Goal: Task Accomplishment & Management: Use online tool/utility

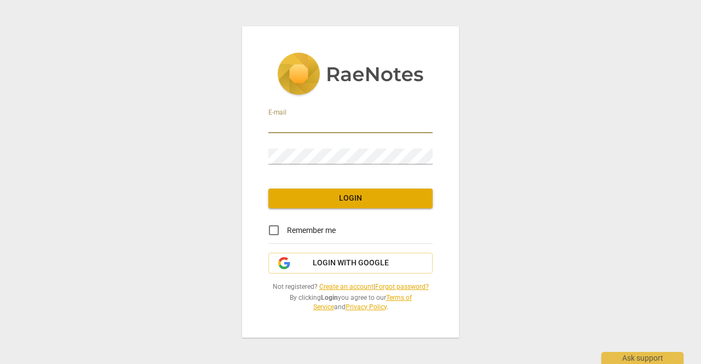
click at [277, 124] on input "email" at bounding box center [350, 125] width 164 height 16
type input "[EMAIL_ADDRESS][DOMAIN_NAME]"
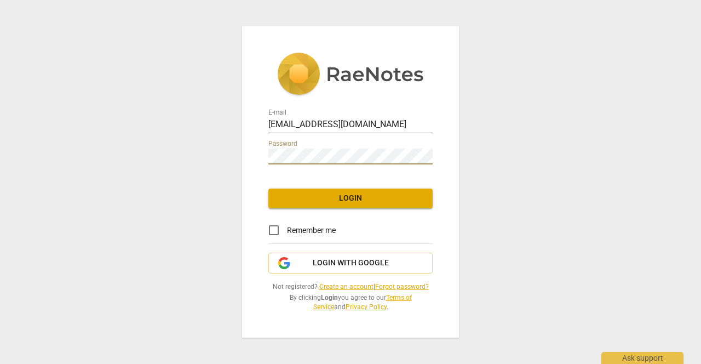
click at [326, 199] on span "Login" at bounding box center [350, 198] width 147 height 11
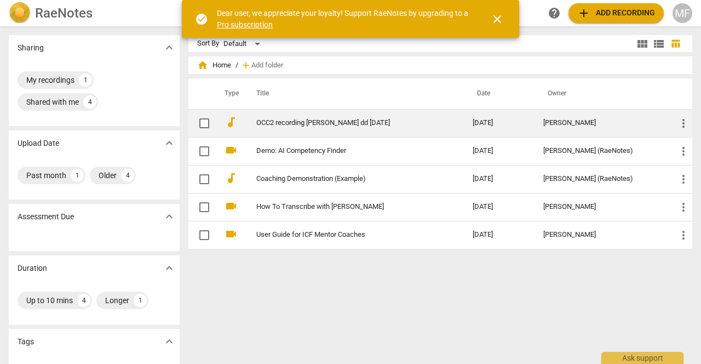
click at [679, 122] on span "more_vert" at bounding box center [683, 123] width 13 height 13
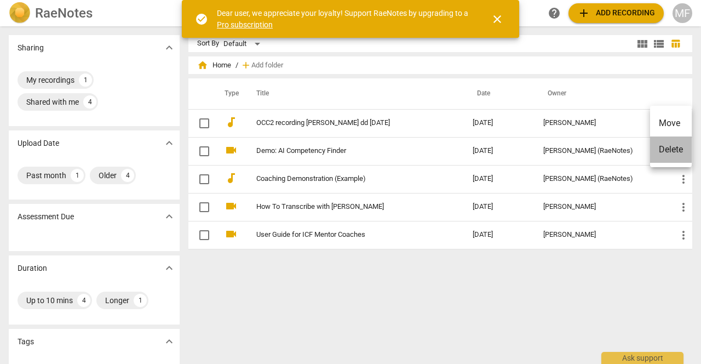
click at [674, 147] on li "Delete" at bounding box center [671, 149] width 42 height 26
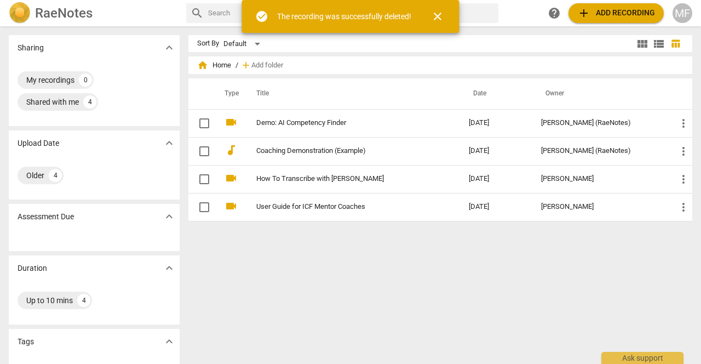
click at [610, 10] on span "add Add recording" at bounding box center [616, 13] width 78 height 13
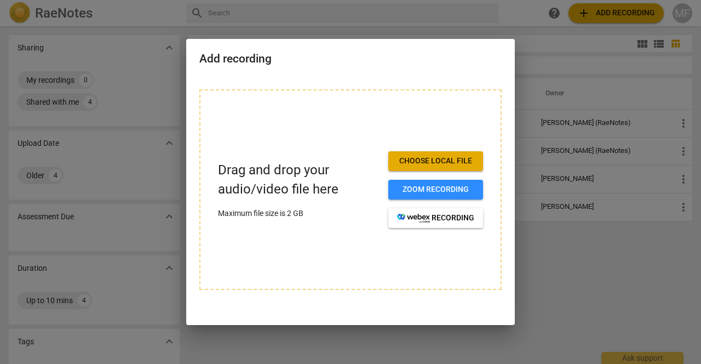
click at [454, 159] on span "Choose local file" at bounding box center [435, 161] width 77 height 11
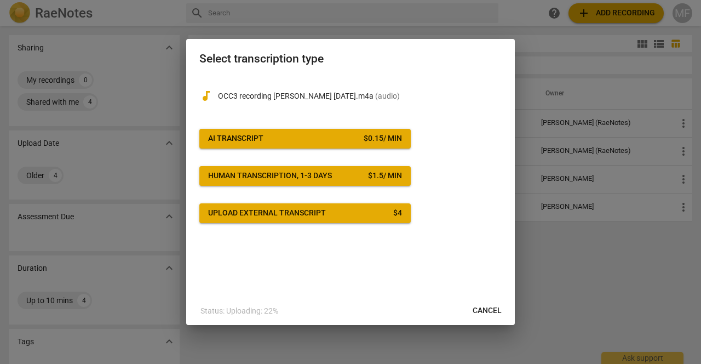
click at [340, 135] on span "AI Transcript $ 0.15 / min" at bounding box center [305, 138] width 194 height 11
